Goal: Information Seeking & Learning: Learn about a topic

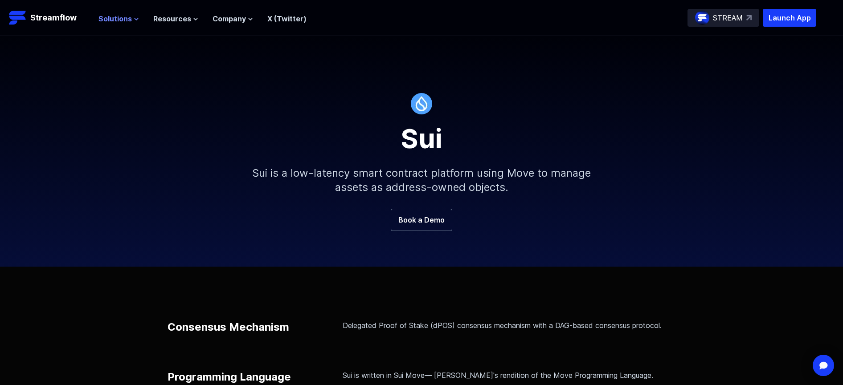
click at [134, 20] on icon at bounding box center [136, 18] width 5 height 5
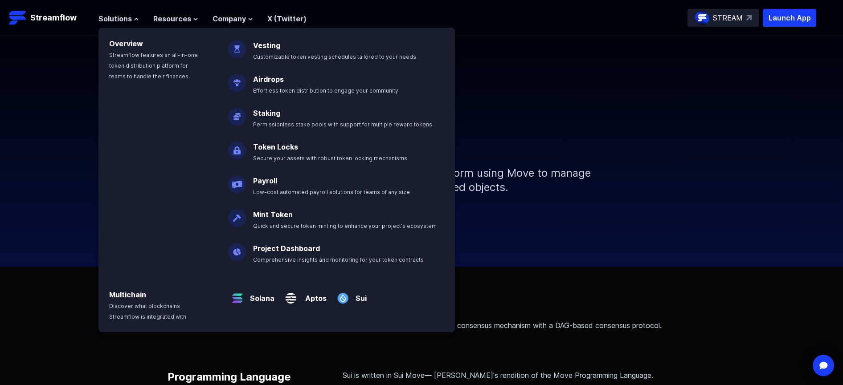
click at [234, 217] on img at bounding box center [237, 214] width 18 height 25
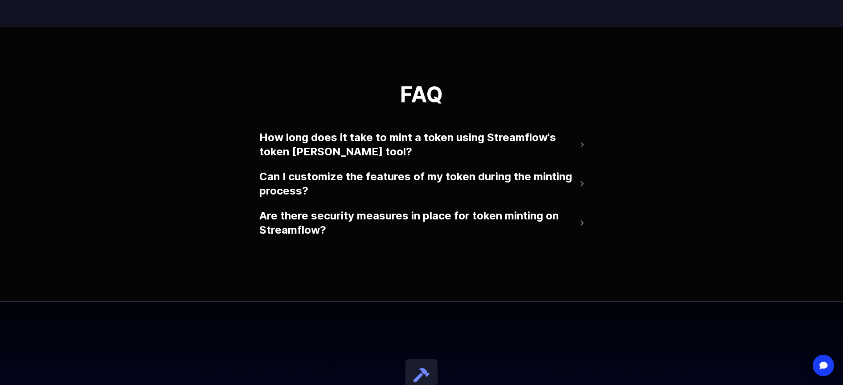
scroll to position [1796, 0]
click at [578, 191] on button "Can I customize the features of my token during the minting process?" at bounding box center [421, 183] width 324 height 36
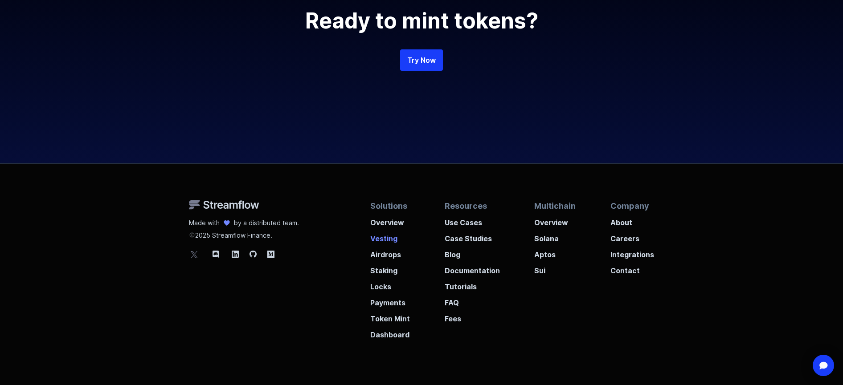
scroll to position [2245, 0]
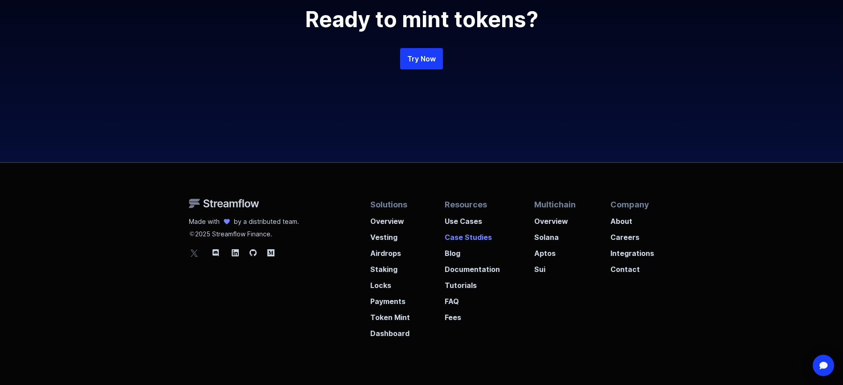
click at [460, 243] on p "Case Studies" at bounding box center [472, 235] width 55 height 16
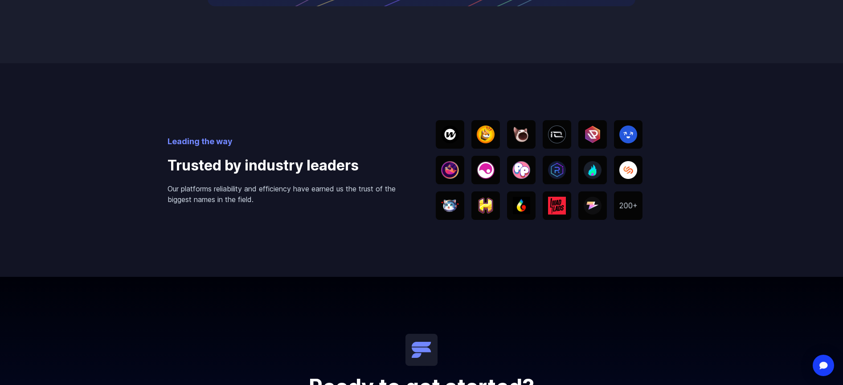
scroll to position [627, 0]
